Goal: Information Seeking & Learning: Learn about a topic

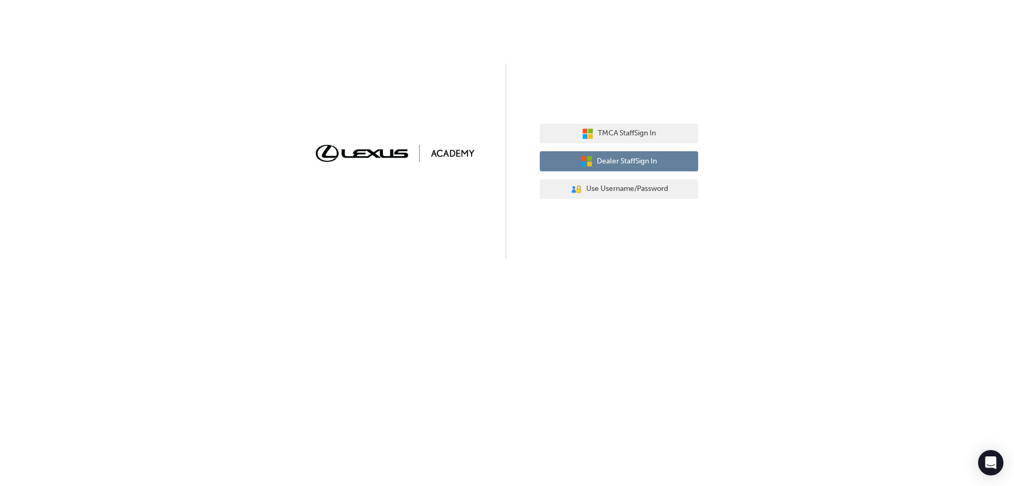
click at [625, 160] on span "Dealer Staff Sign In" at bounding box center [627, 161] width 60 height 12
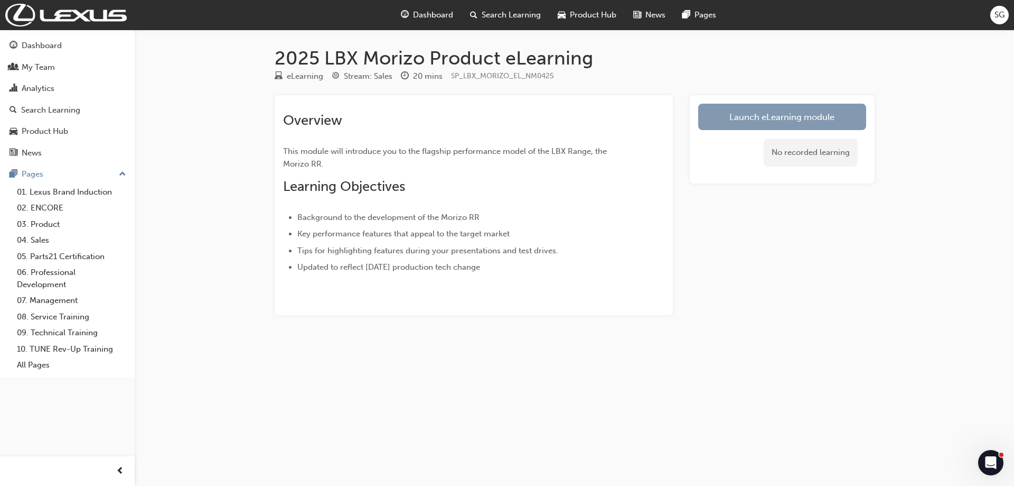
click at [778, 113] on link "Launch eLearning module" at bounding box center [783, 117] width 168 height 26
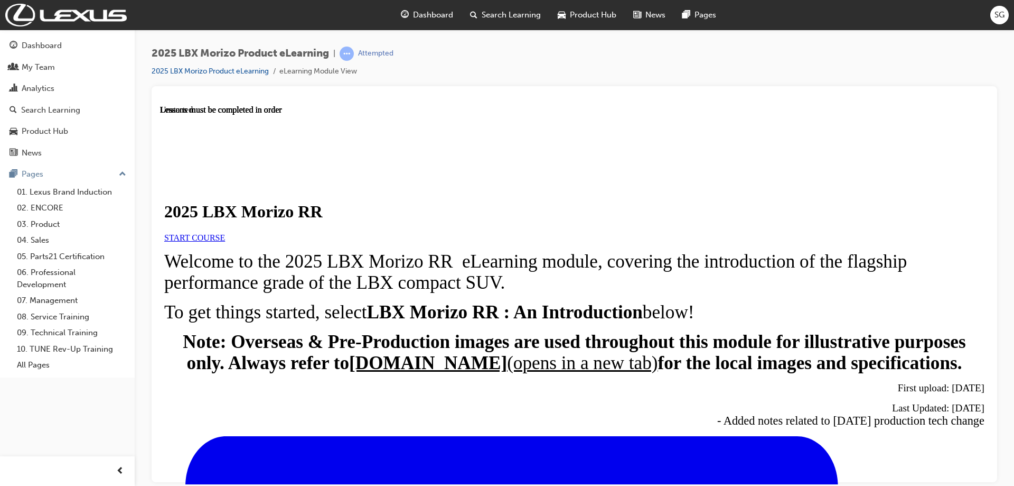
click at [225, 241] on span "START COURSE" at bounding box center [194, 236] width 61 height 9
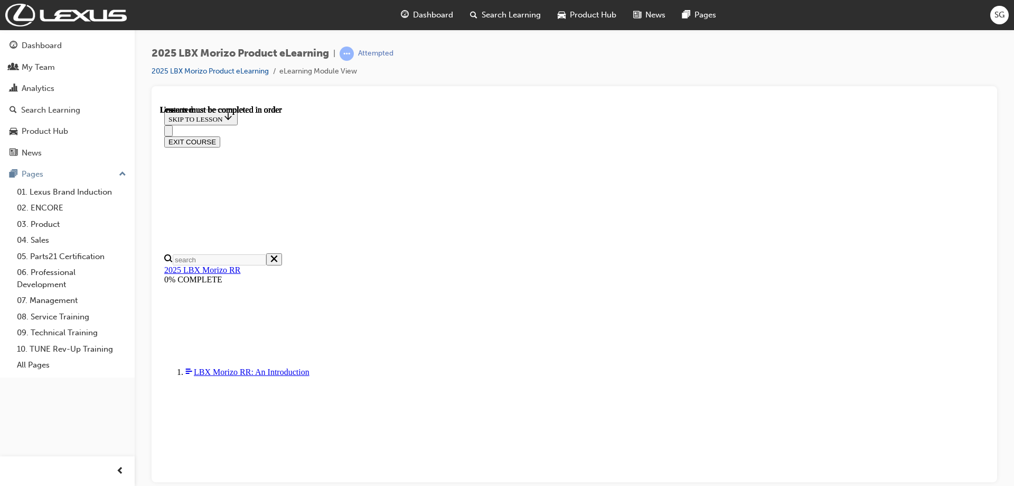
scroll to position [37, 0]
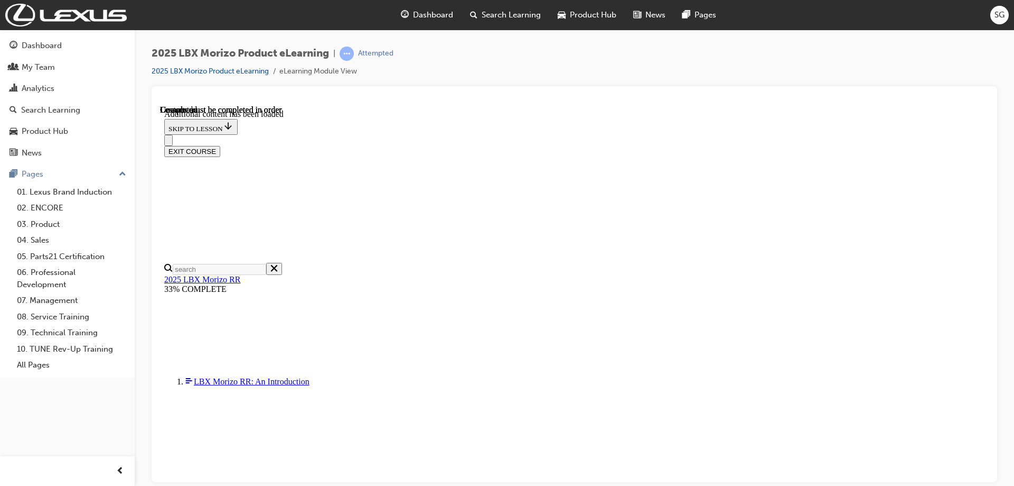
scroll to position [1547, 0]
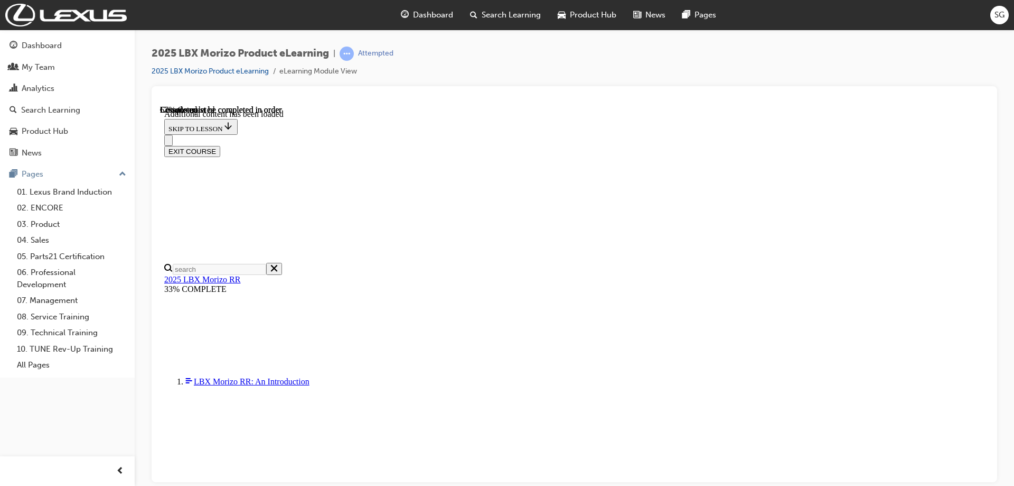
scroll to position [830, 0]
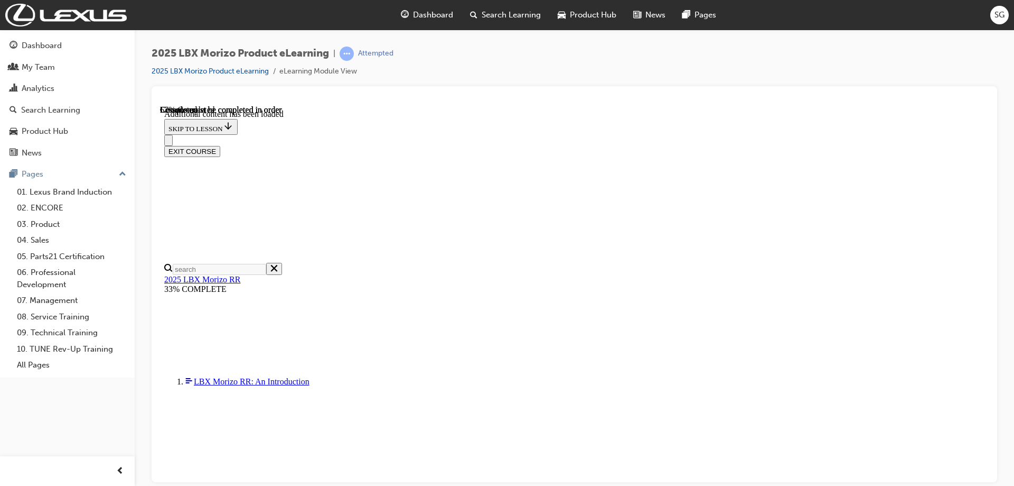
scroll to position [33, 0]
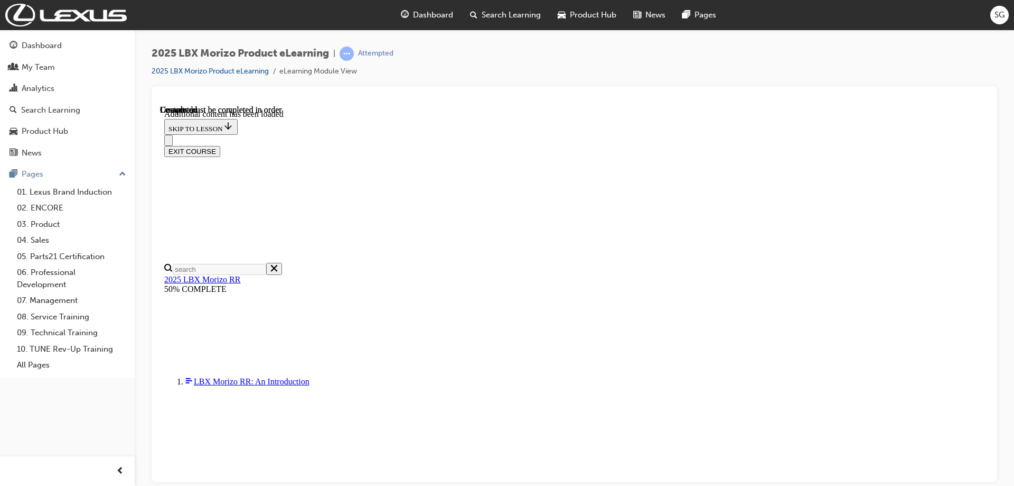
scroll to position [1773, 0]
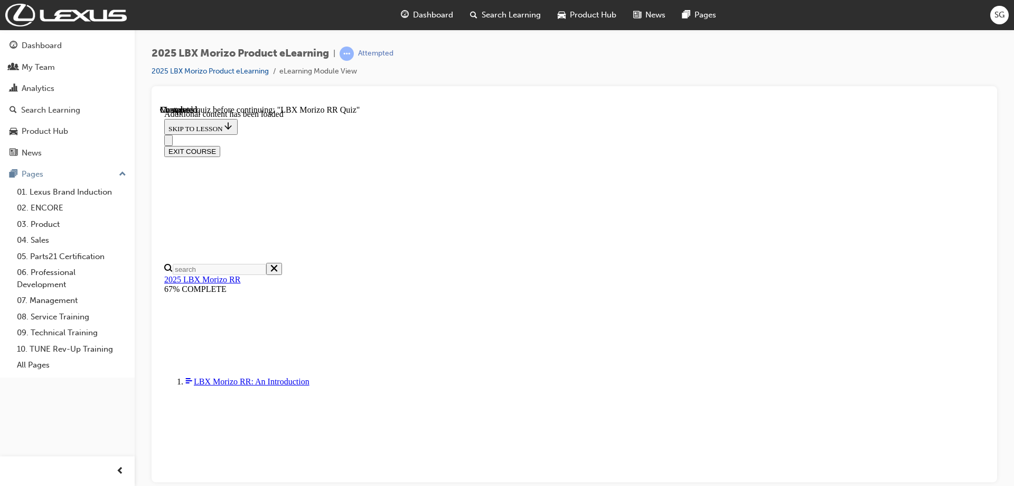
scroll to position [725, 0]
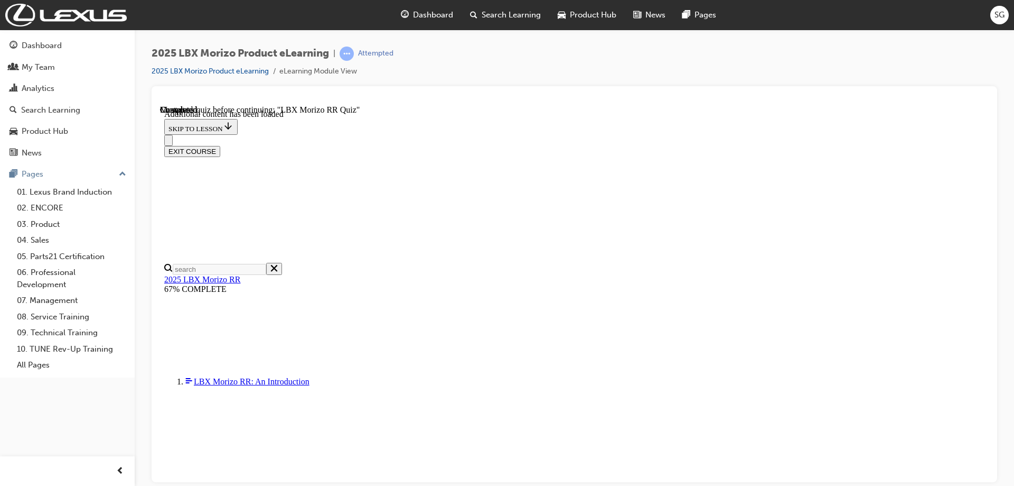
scroll to position [143, 0]
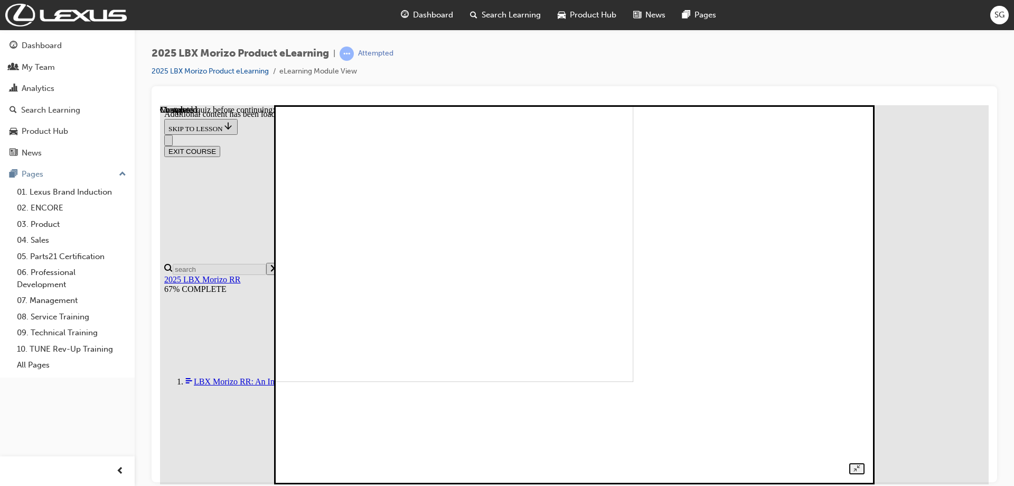
click at [634, 273] on img at bounding box center [350, 191] width 565 height 379
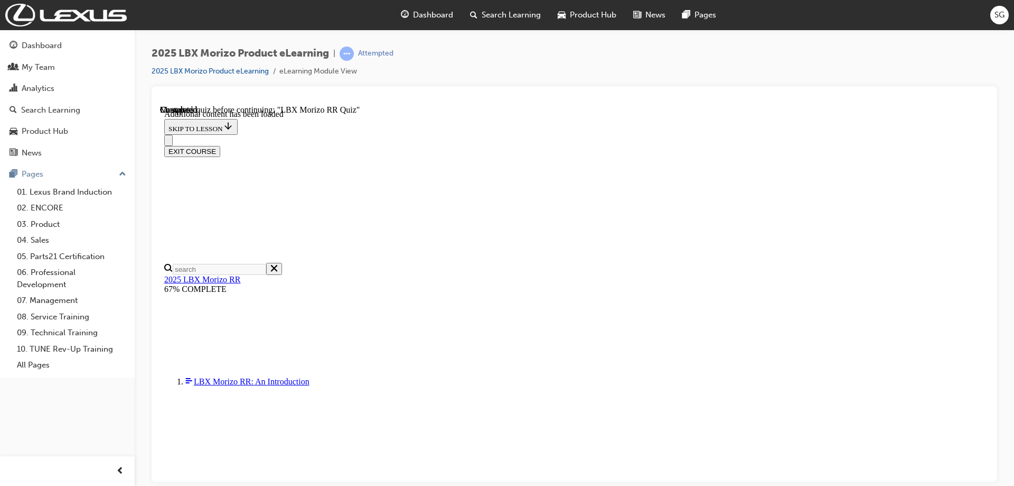
radio input "true"
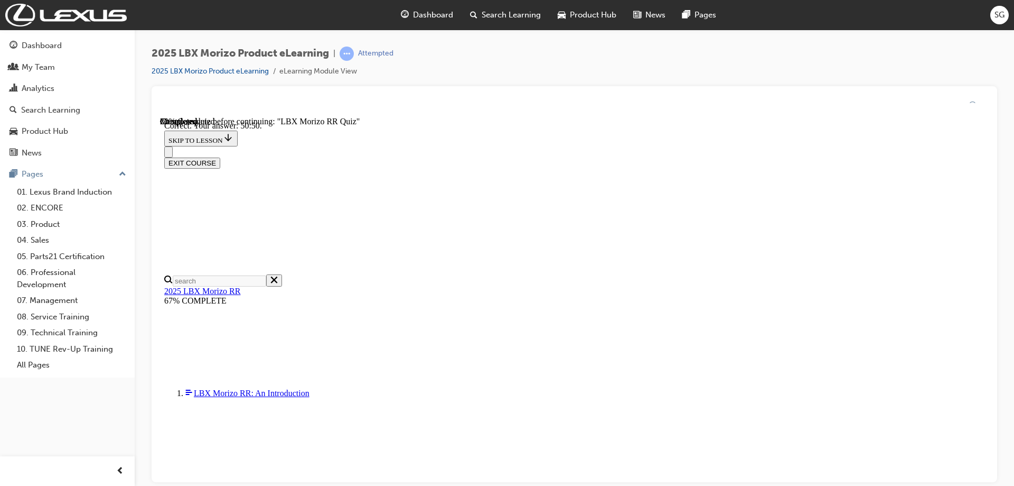
scroll to position [369, 0]
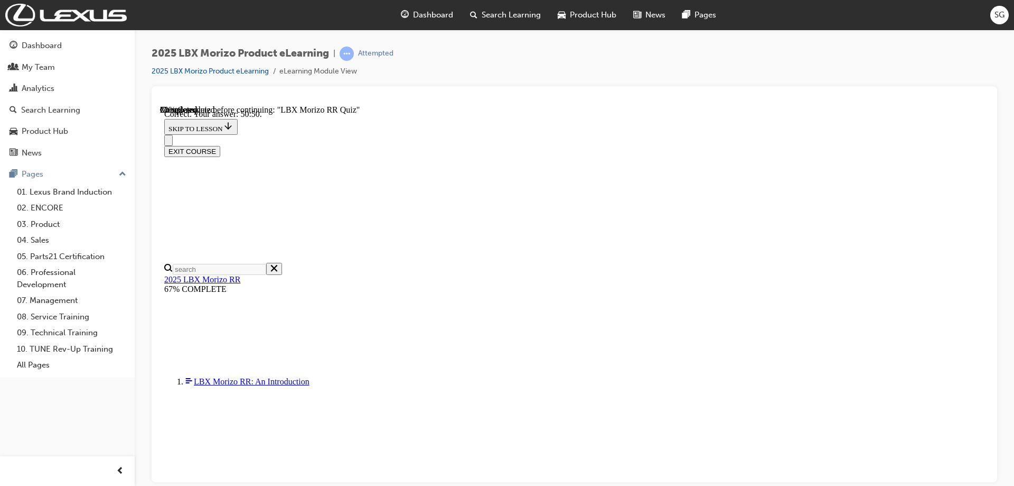
radio input "true"
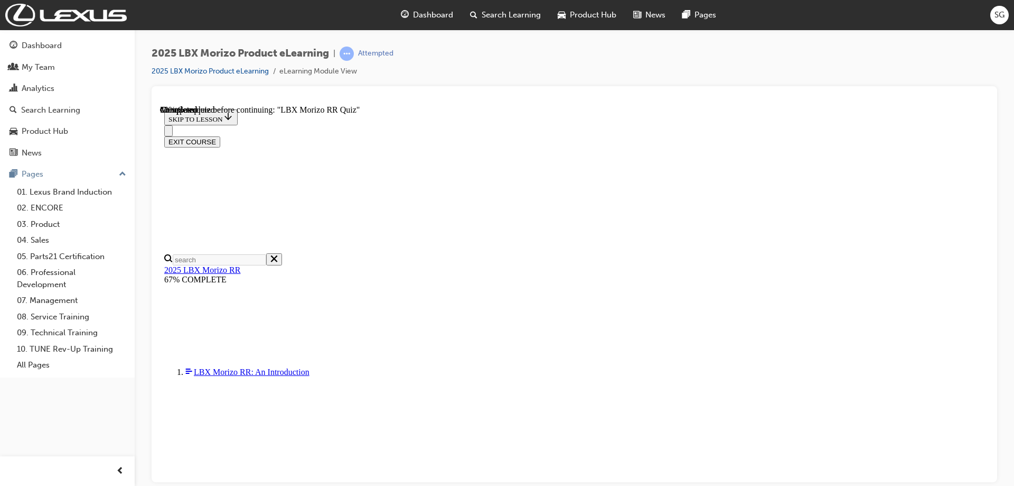
scroll to position [264, 0]
radio input "true"
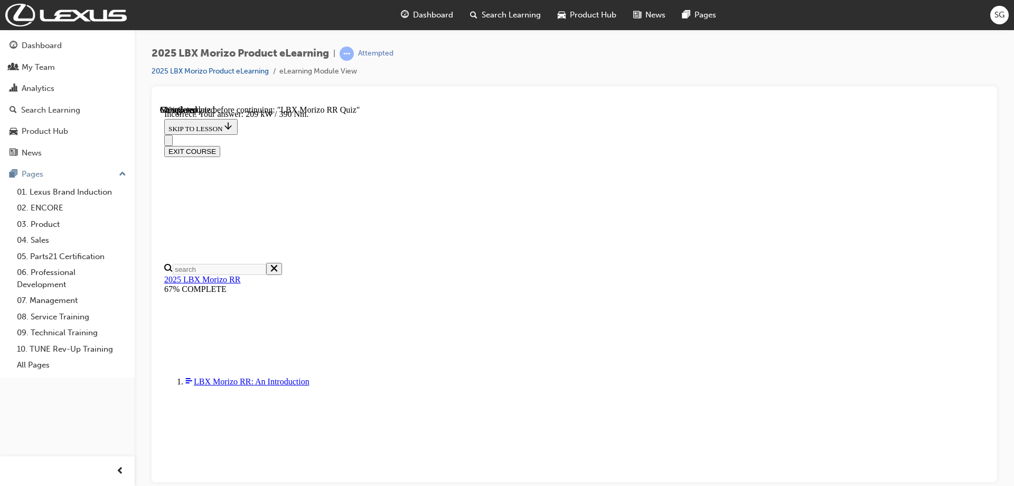
scroll to position [369, 0]
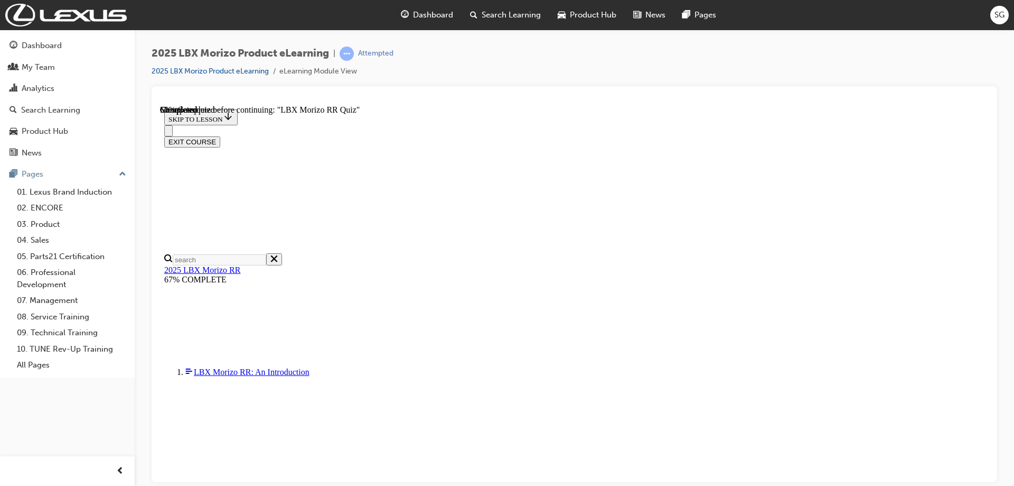
scroll to position [211, 0]
radio input "true"
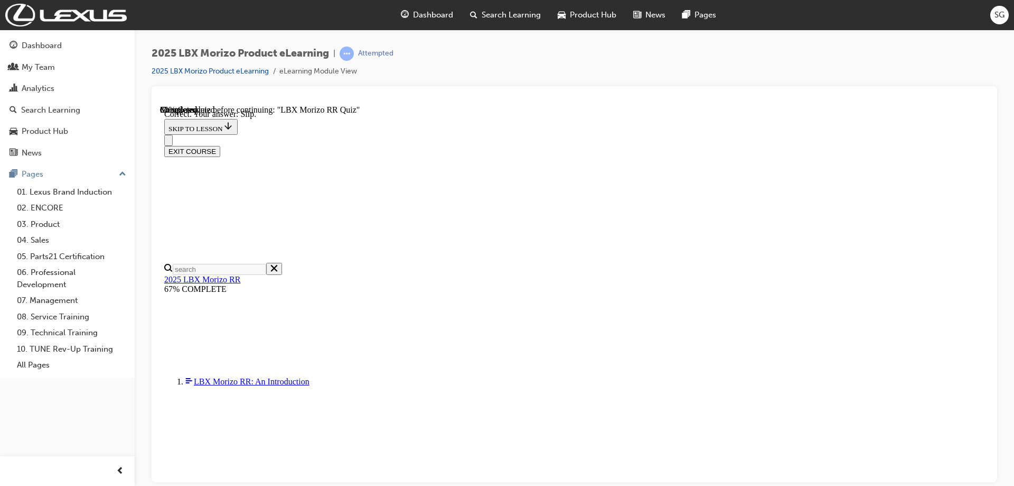
scroll to position [343, 0]
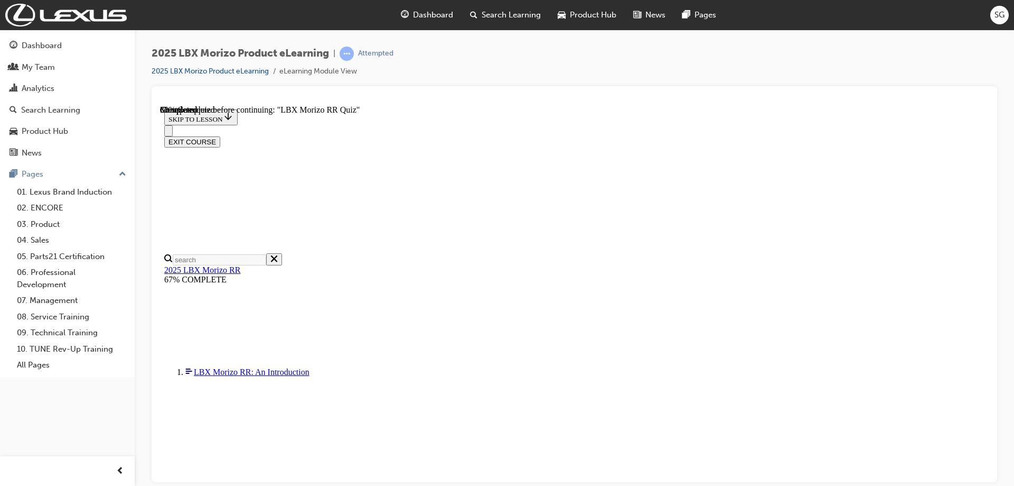
scroll to position [103, 0]
radio input "true"
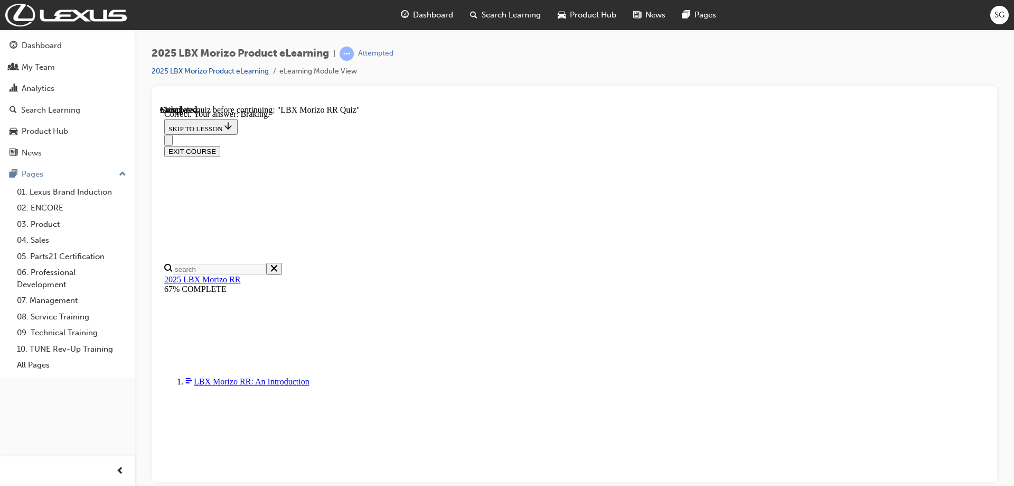
scroll to position [167, 0]
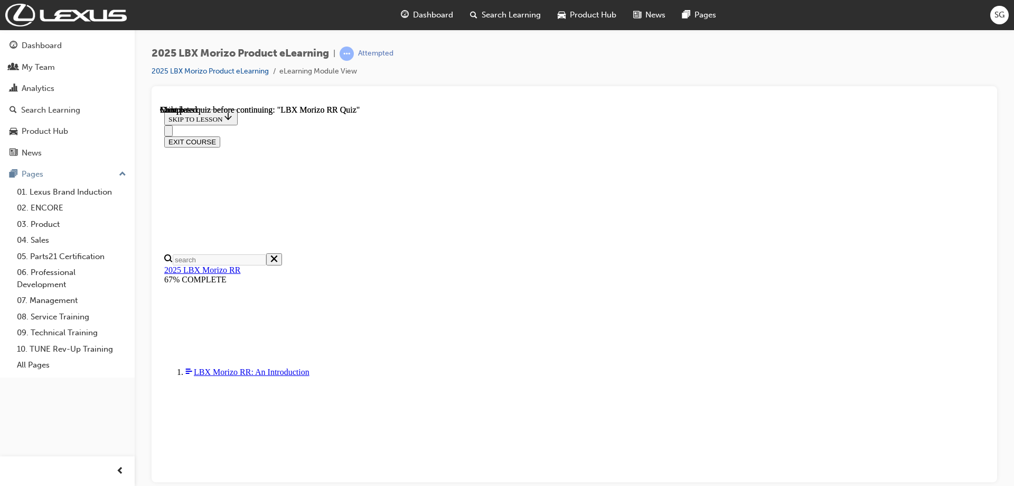
scroll to position [202, 0]
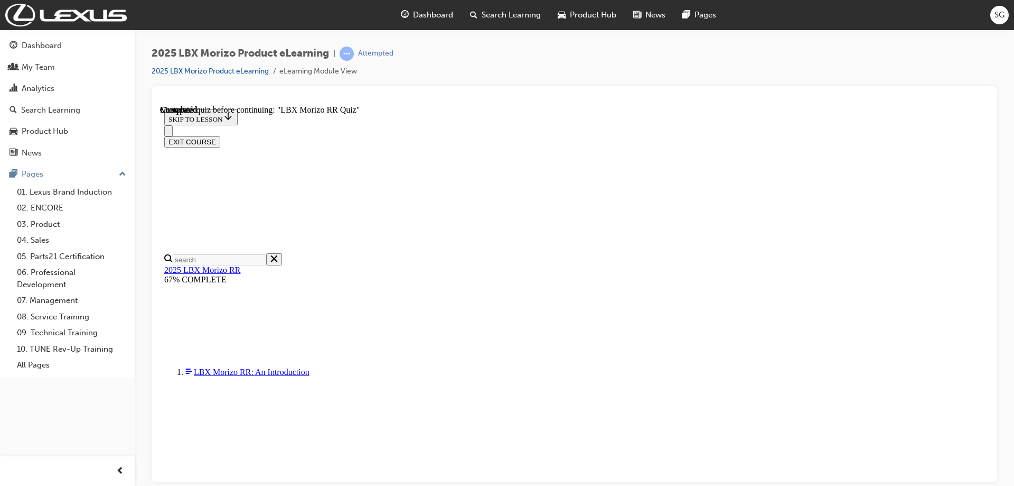
radio input "true"
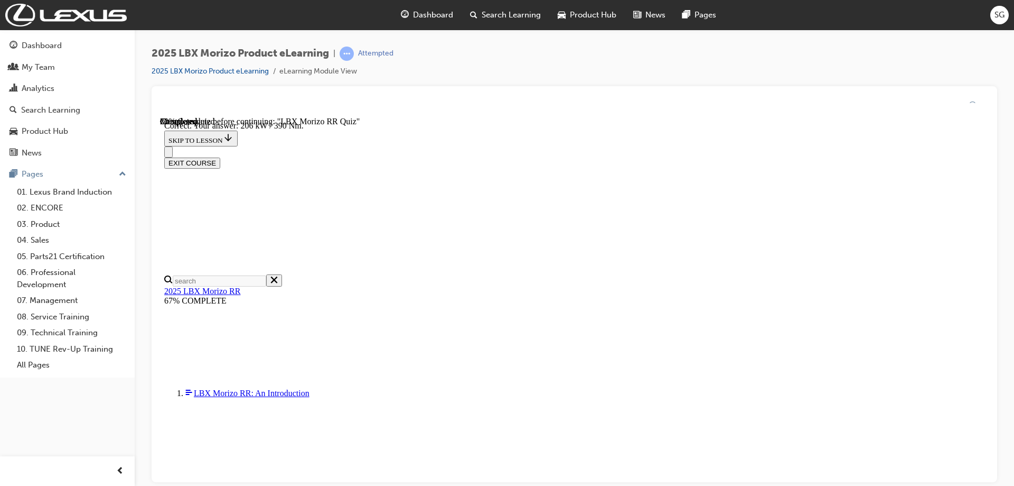
scroll to position [369, 0]
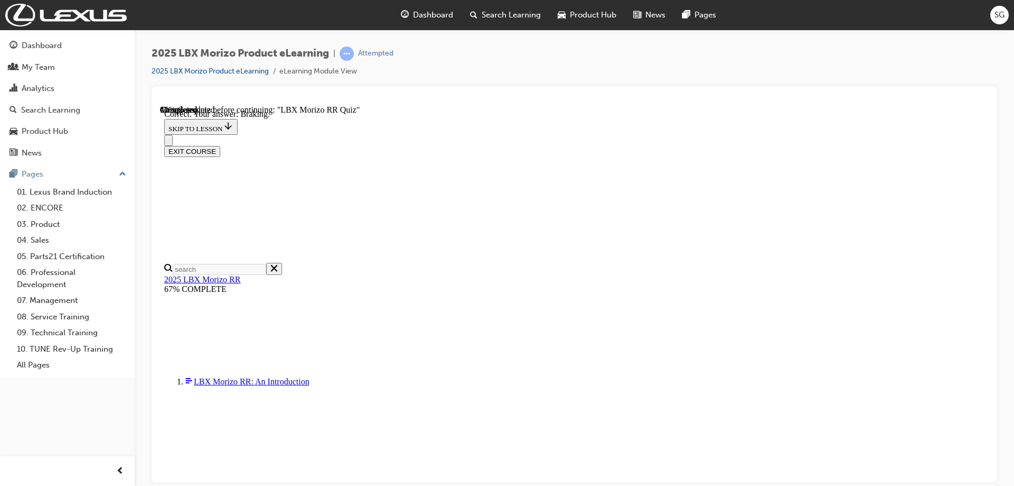
scroll to position [167, 0]
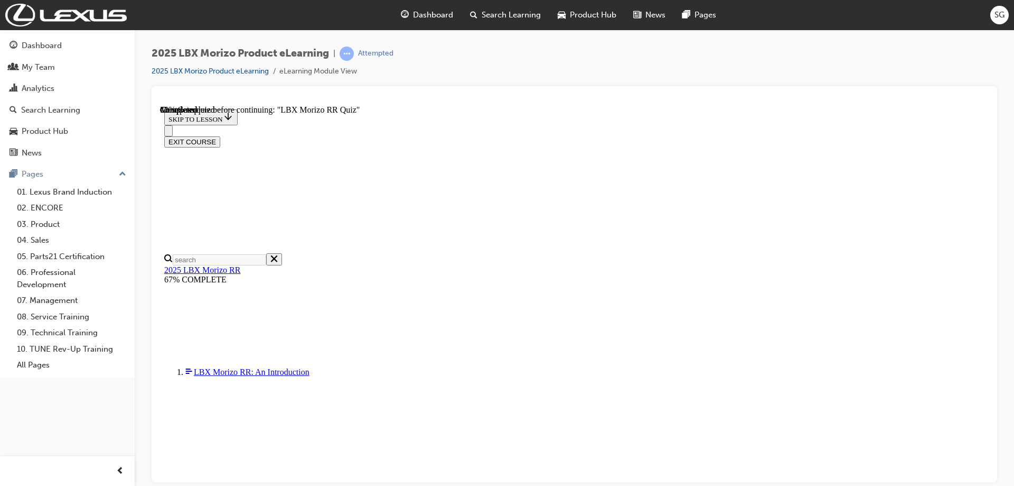
scroll to position [191, 0]
radio input "true"
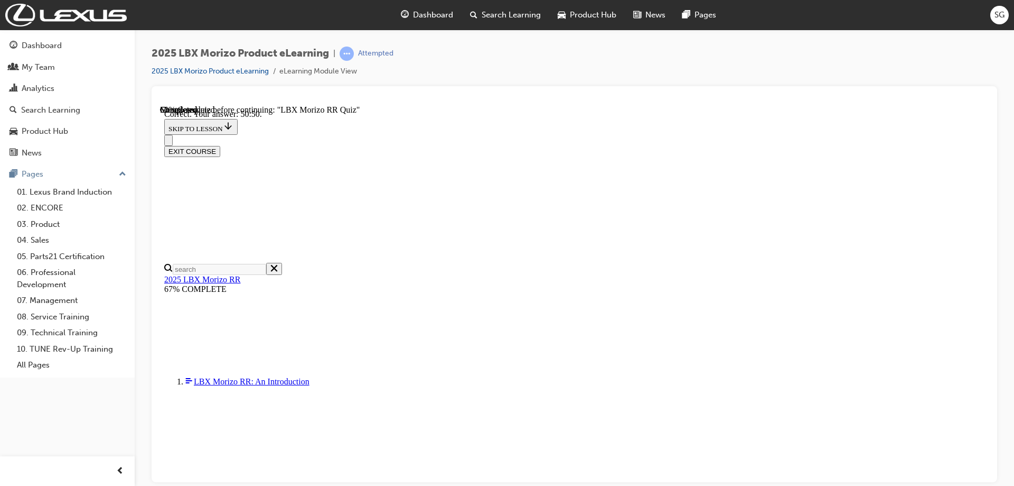
scroll to position [369, 0]
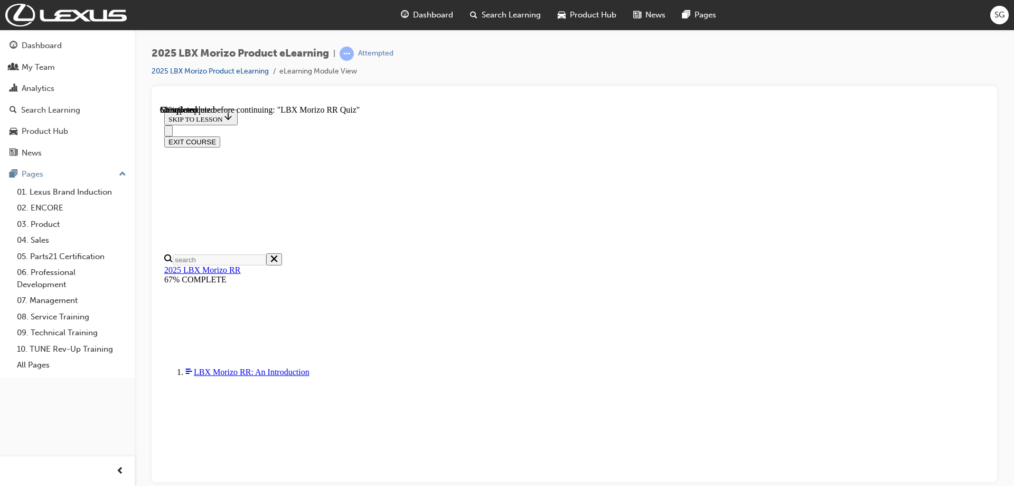
scroll to position [159, 0]
radio input "true"
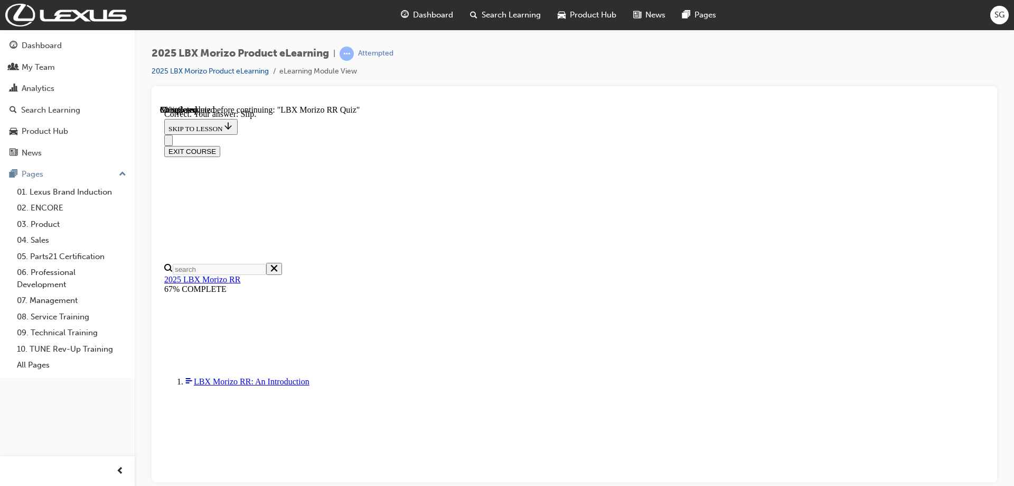
scroll to position [343, 0]
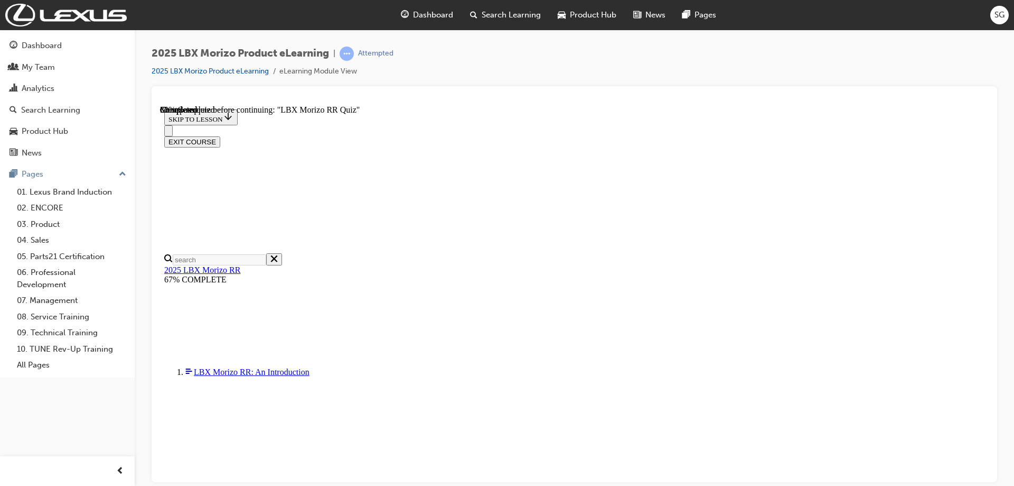
scroll to position [240, 0]
radio input "true"
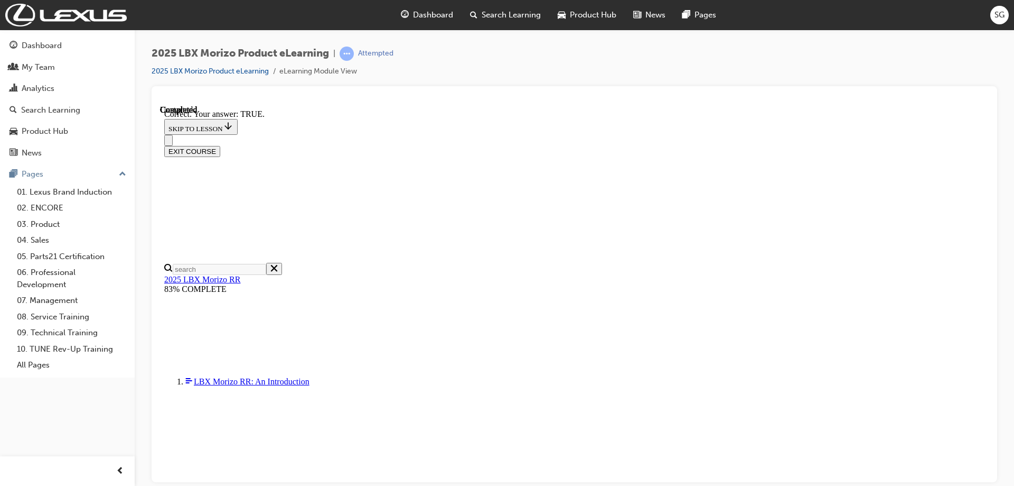
scroll to position [305, 0]
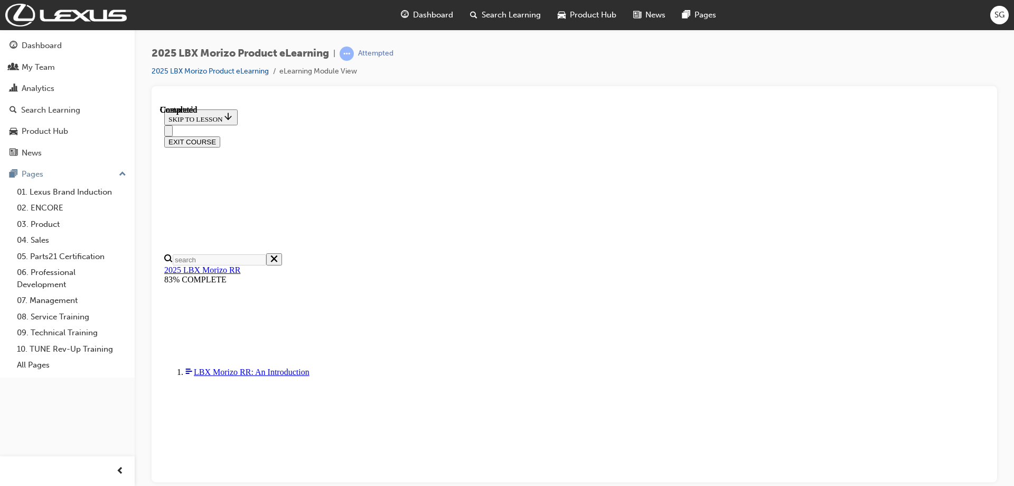
scroll to position [202, 0]
click at [220, 136] on button "EXIT COURSE" at bounding box center [192, 141] width 56 height 11
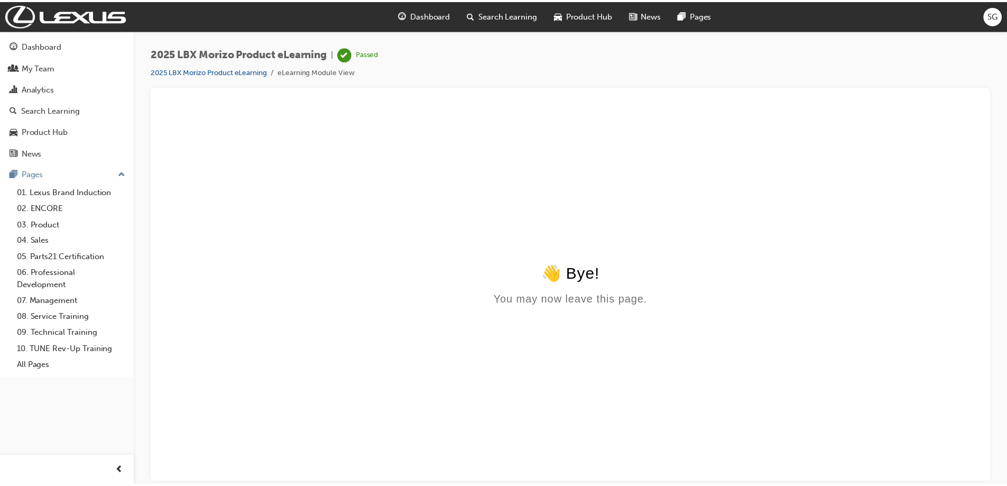
scroll to position [0, 0]
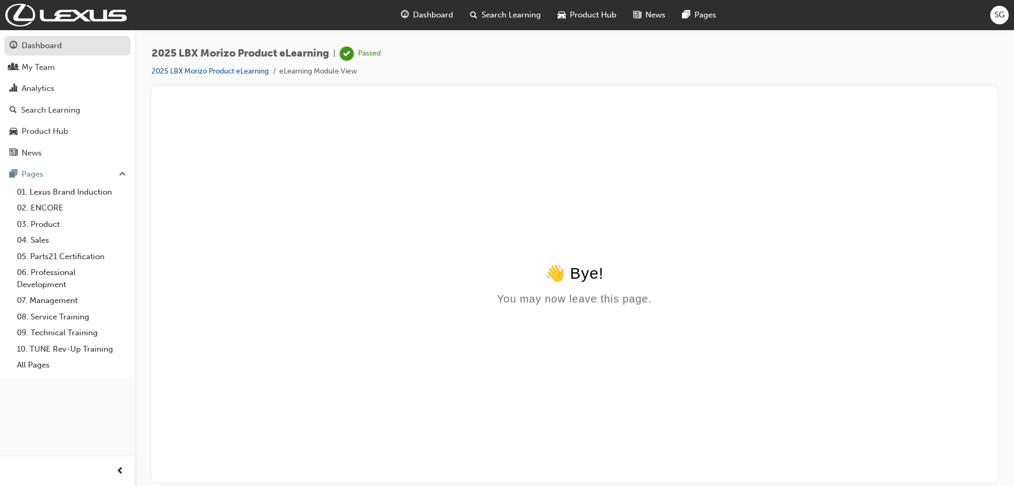
click at [35, 49] on div "Dashboard" at bounding box center [42, 46] width 40 height 12
